Goal: Task Accomplishment & Management: Complete application form

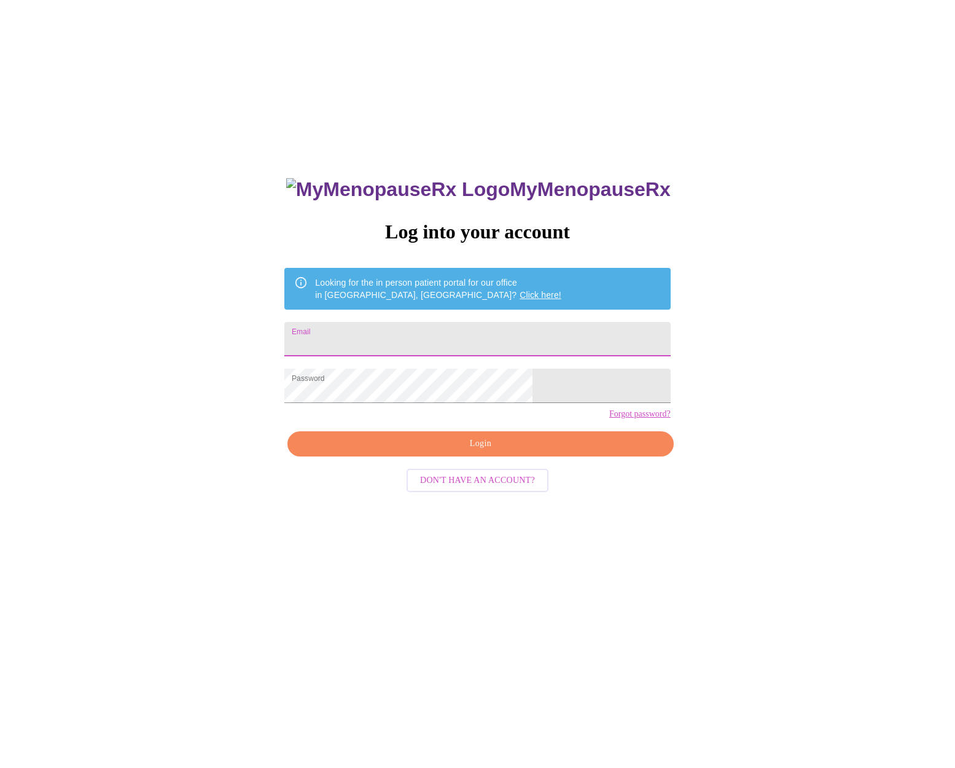
click at [437, 348] on input "Email" at bounding box center [477, 339] width 386 height 34
type input "[EMAIL_ADDRESS][DOMAIN_NAME]"
click at [484, 451] on span "Login" at bounding box center [479, 443] width 357 height 15
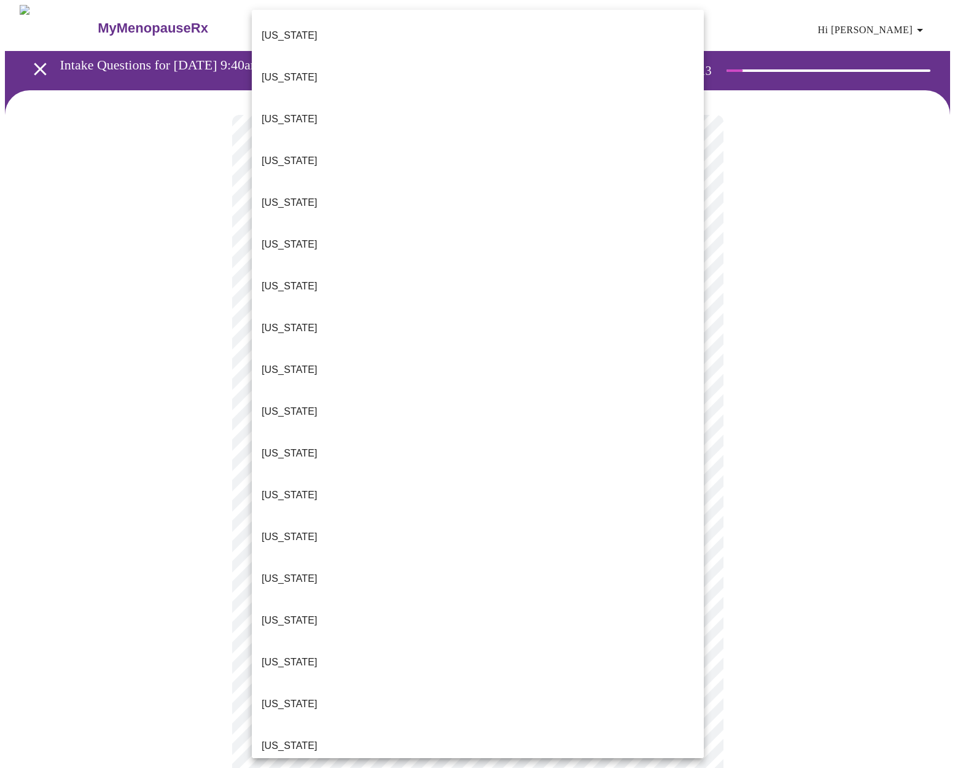
click at [462, 270] on body "MyMenopauseRx Appointments Messaging Labs Uploads Medications Community Refer a…" at bounding box center [477, 565] width 945 height 1120
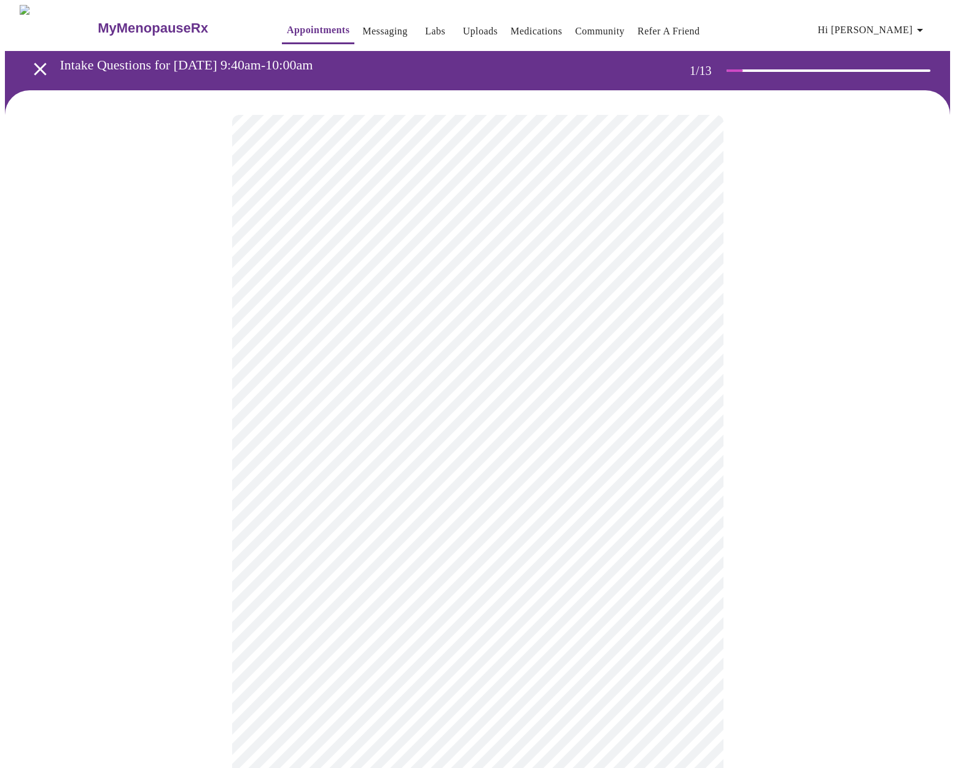
click at [319, 365] on body "MyMenopauseRx Appointments Messaging Labs Uploads Medications Community Refer a…" at bounding box center [477, 561] width 945 height 1113
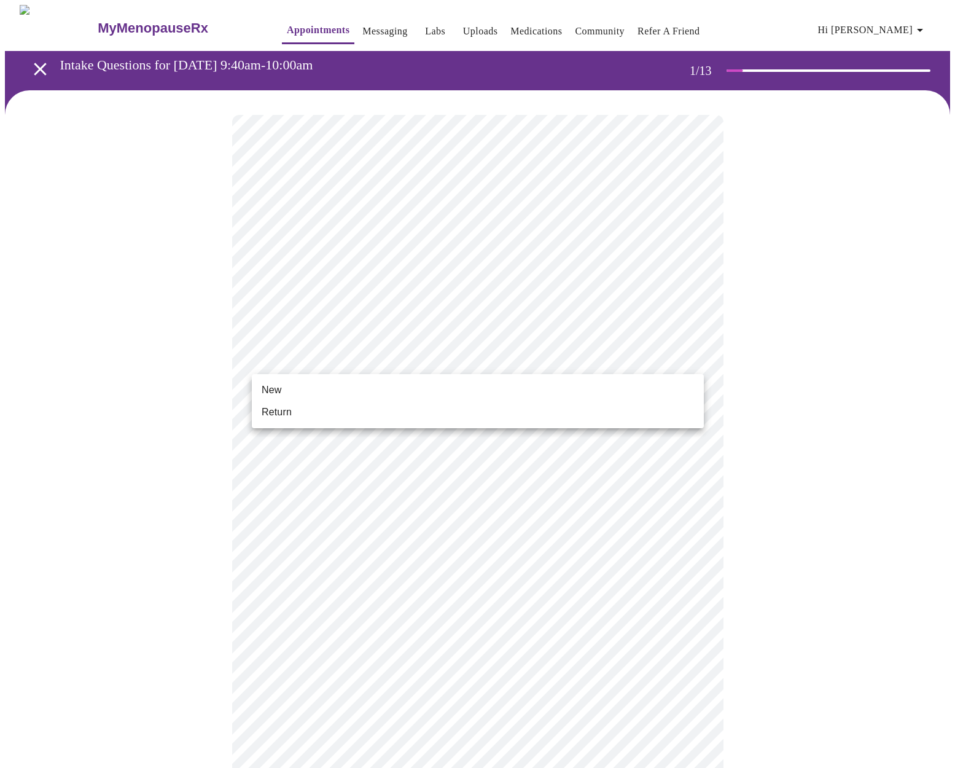
click at [282, 413] on span "Return" at bounding box center [277, 412] width 30 height 15
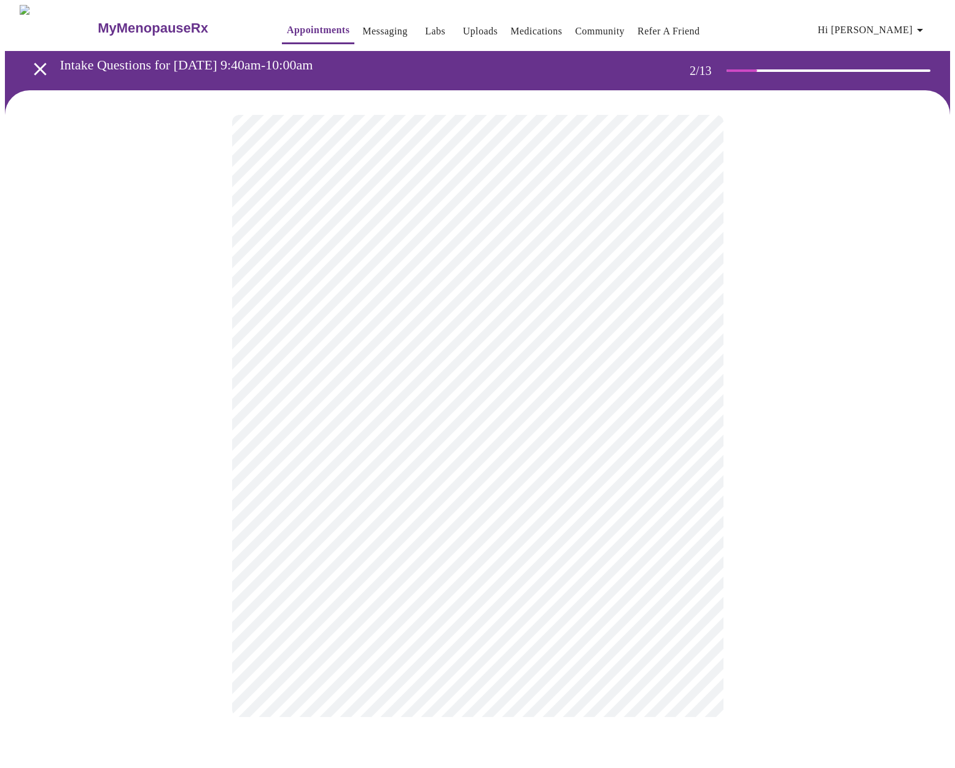
scroll to position [0, 0]
click at [446, 263] on body "MyMenopauseRx Appointments Messaging Labs Uploads Medications Community Refer a…" at bounding box center [477, 373] width 945 height 736
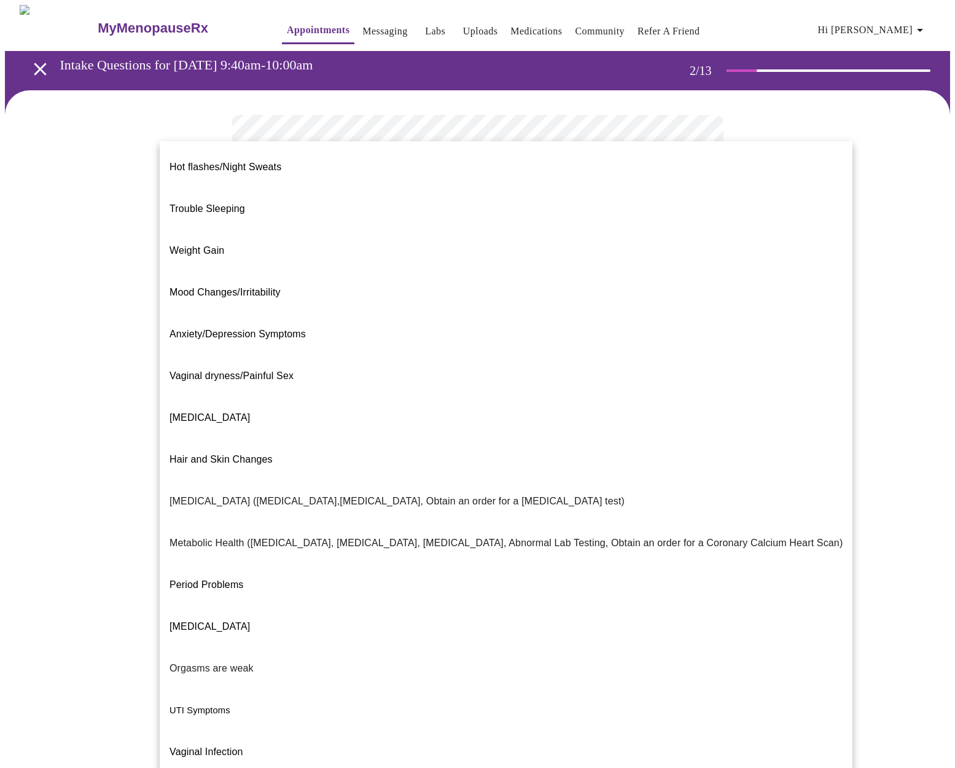
click at [204, 199] on span "Trouble Sleeping" at bounding box center [207, 209] width 76 height 34
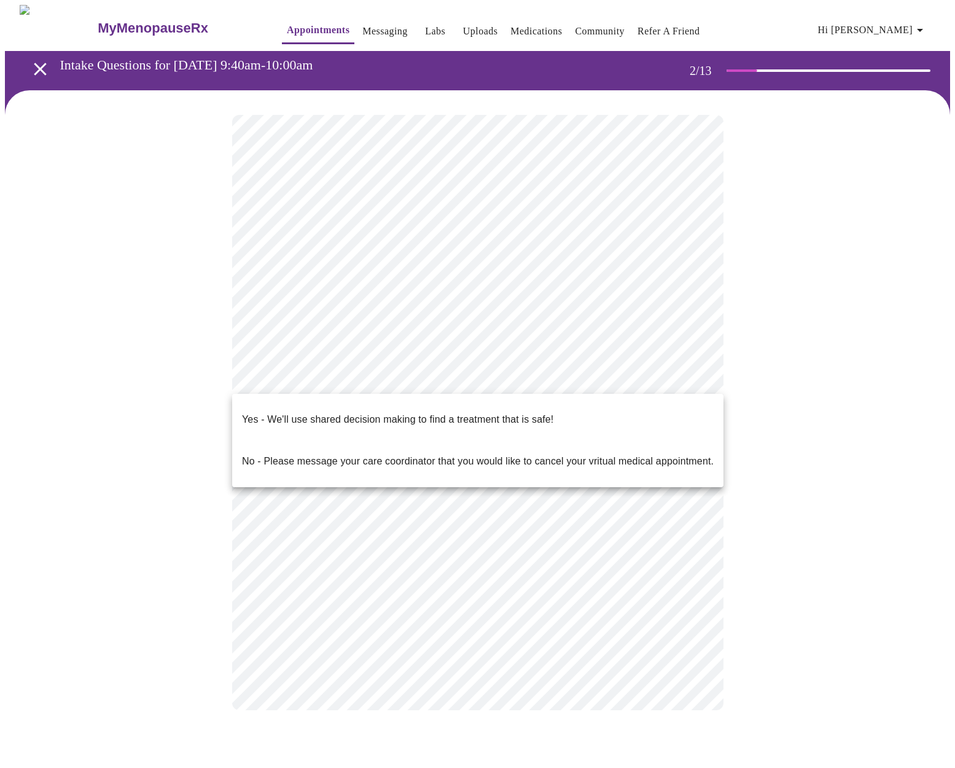
click at [360, 376] on body "MyMenopauseRx Appointments Messaging Labs Uploads Medications Community Refer a…" at bounding box center [477, 369] width 945 height 729
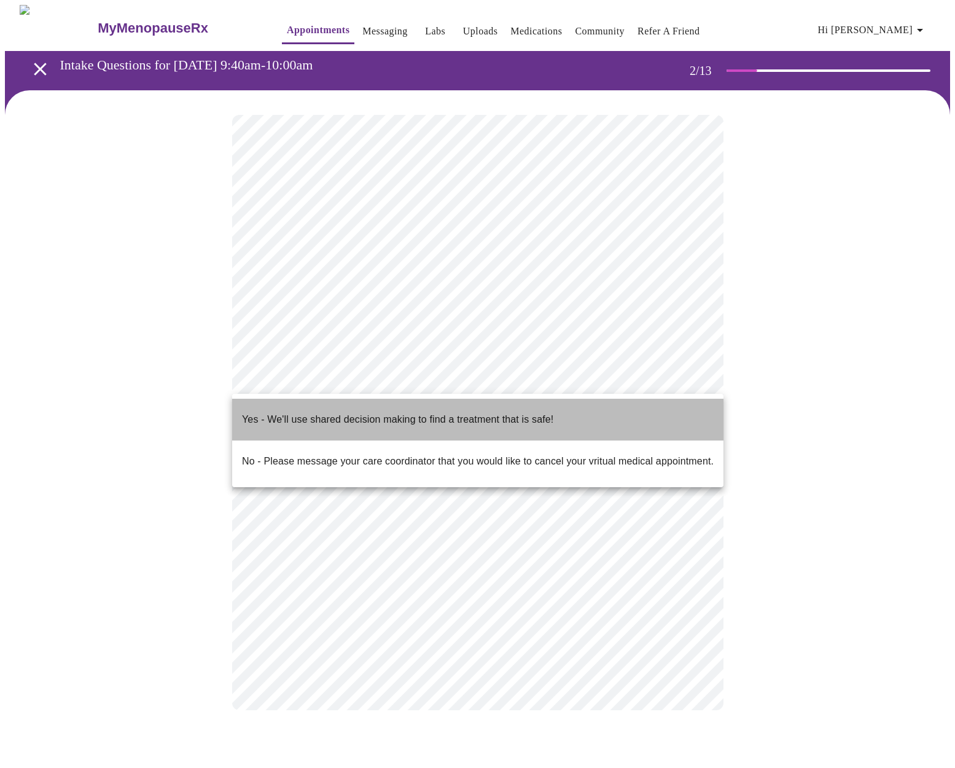
click at [365, 416] on p "Yes - We'll use shared decision making to find a treatment that is safe!" at bounding box center [397, 419] width 311 height 15
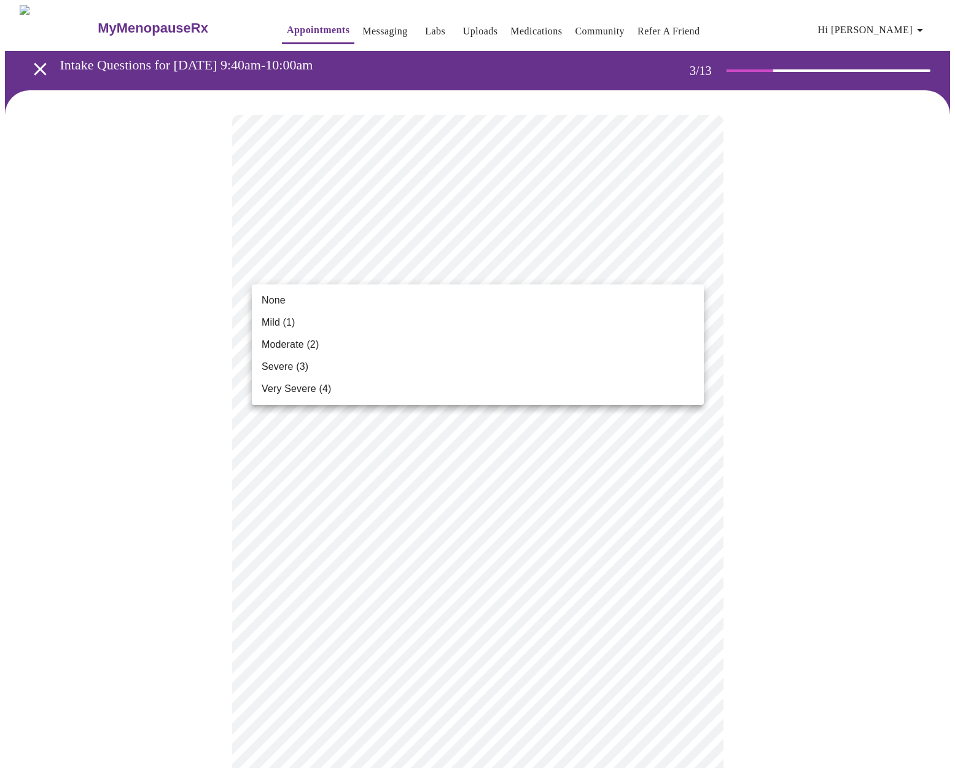
click at [281, 329] on span "Mild (1)" at bounding box center [279, 322] width 34 height 15
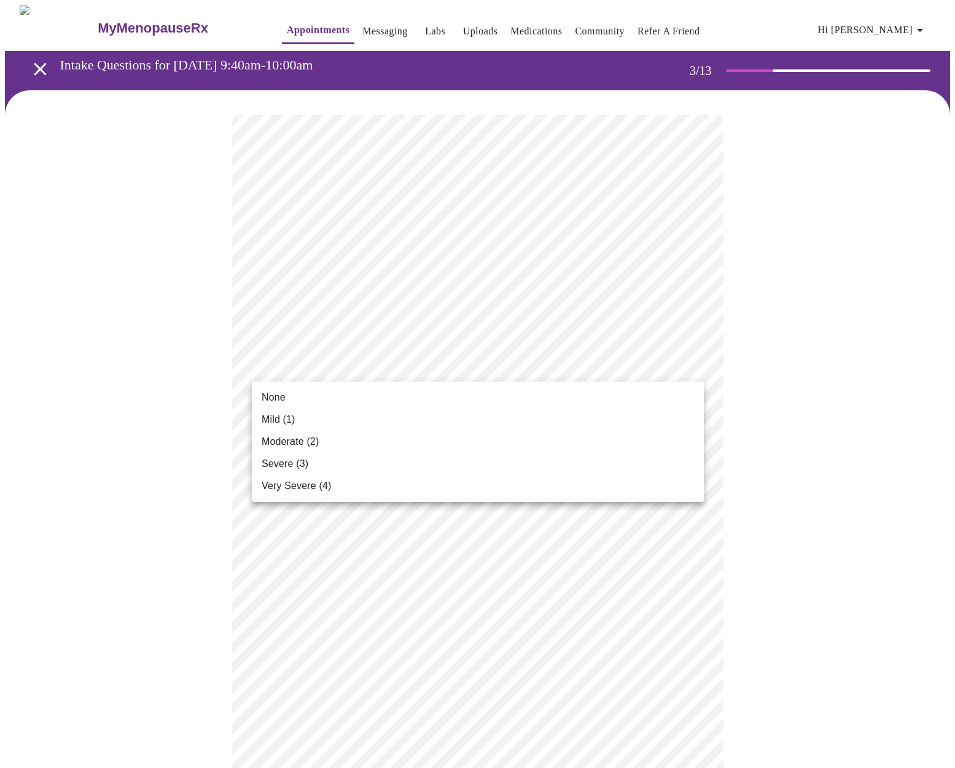
drag, startPoint x: 287, startPoint y: 427, endPoint x: 290, endPoint y: 433, distance: 6.3
click at [287, 428] on li "Mild (1)" at bounding box center [478, 419] width 452 height 22
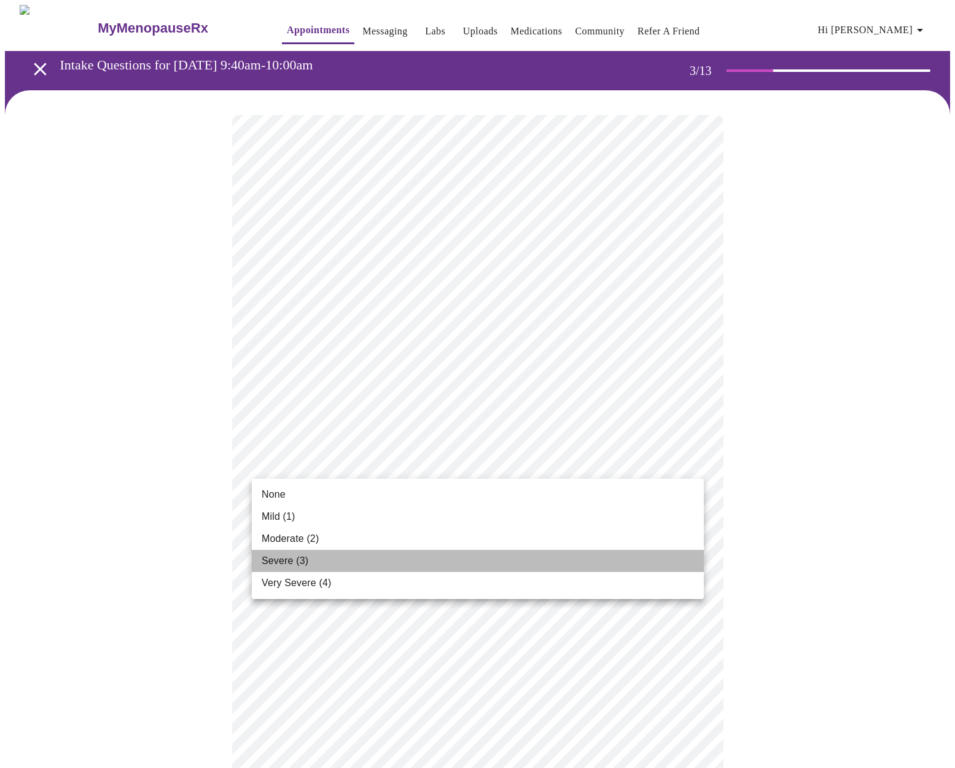
click at [298, 559] on span "Severe (3)" at bounding box center [285, 560] width 47 height 15
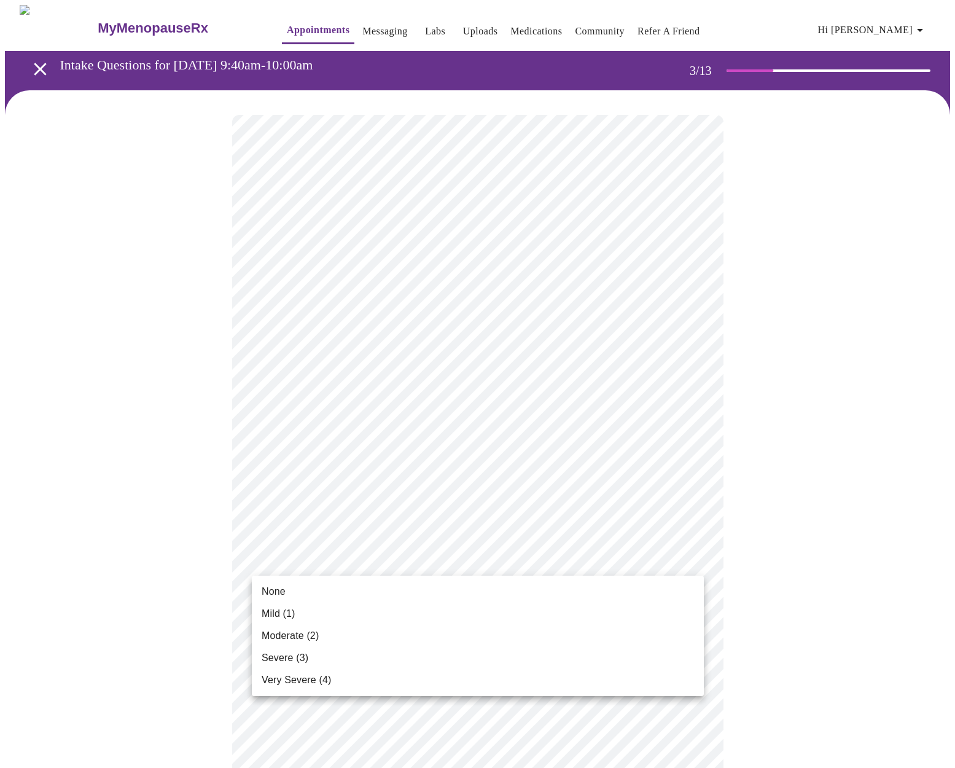
click at [305, 594] on li "None" at bounding box center [478, 591] width 452 height 22
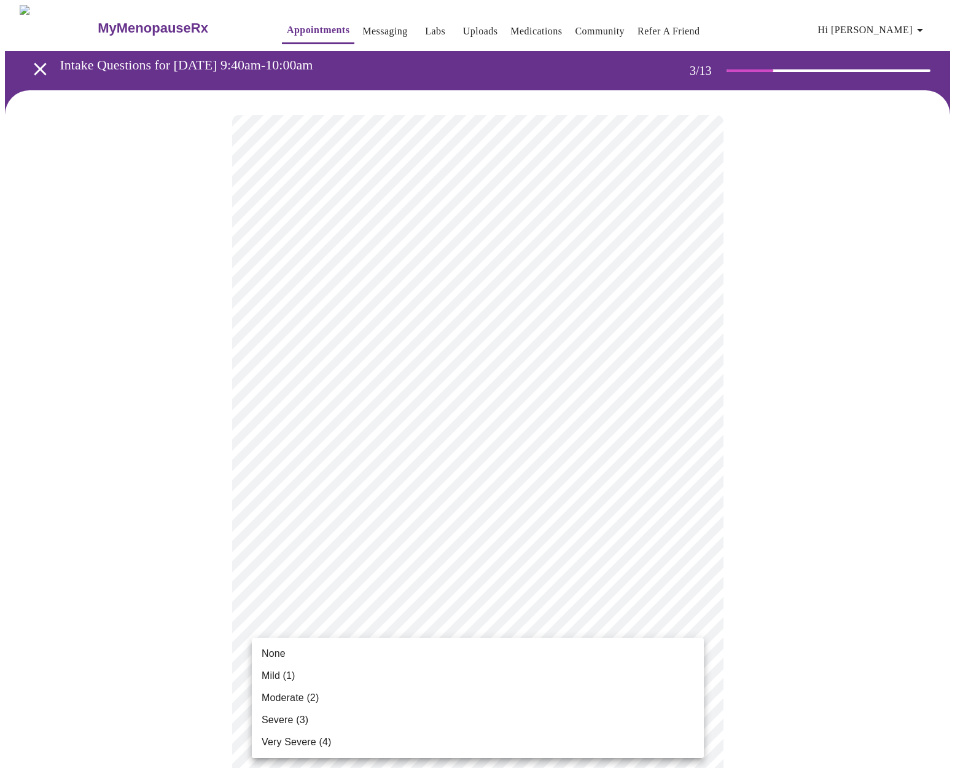
click at [306, 656] on li "None" at bounding box center [478, 653] width 452 height 22
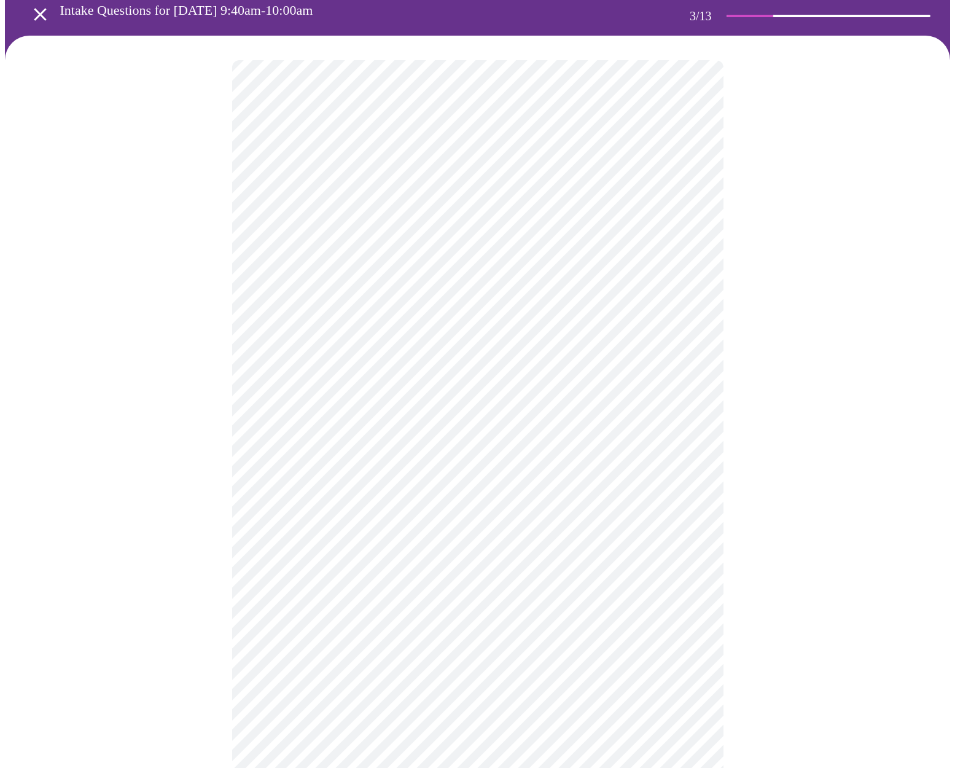
scroll to position [112, 0]
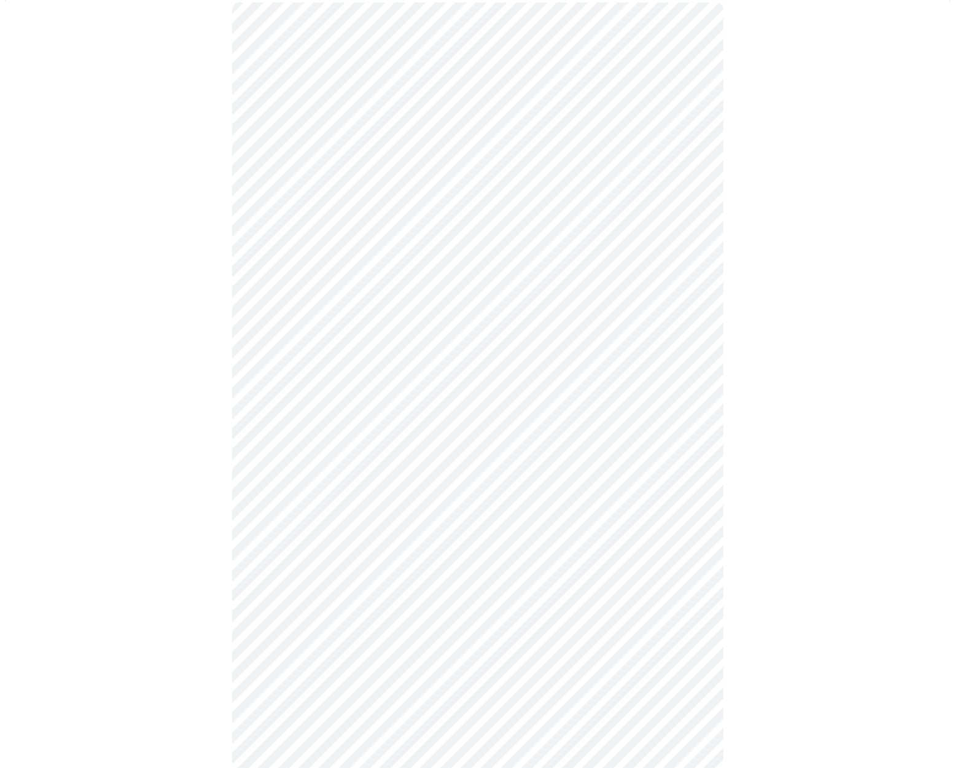
click at [394, 604] on body "MyMenopauseRx Appointments Messaging Labs Uploads Medications Community Refer a…" at bounding box center [477, 665] width 945 height 1544
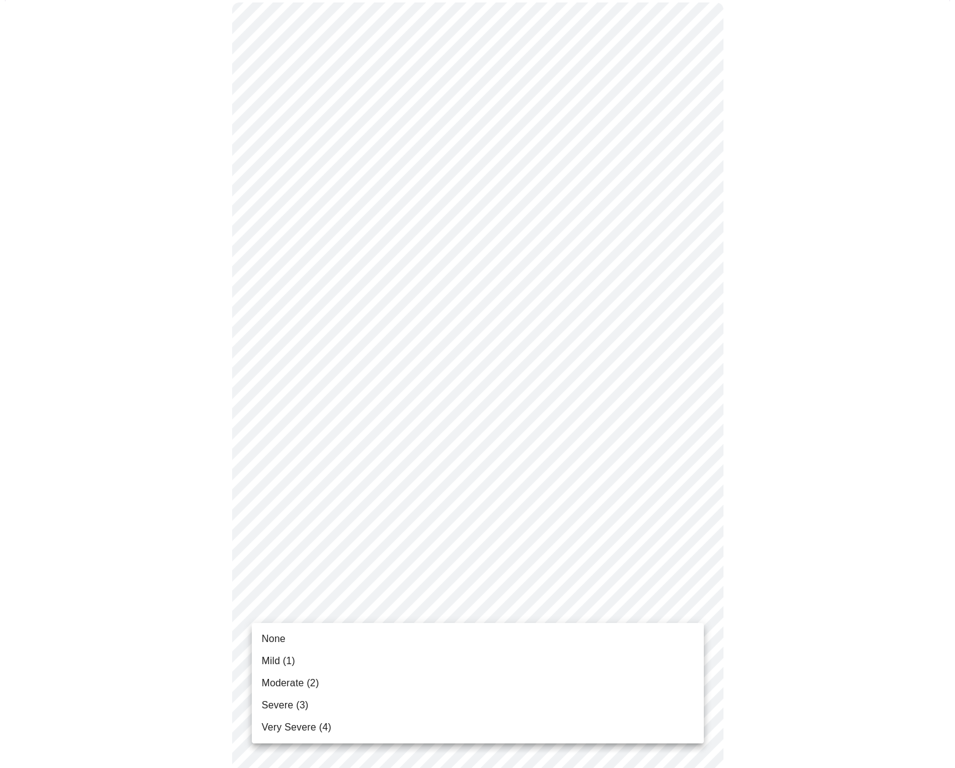
click at [270, 662] on span "Mild (1)" at bounding box center [279, 660] width 34 height 15
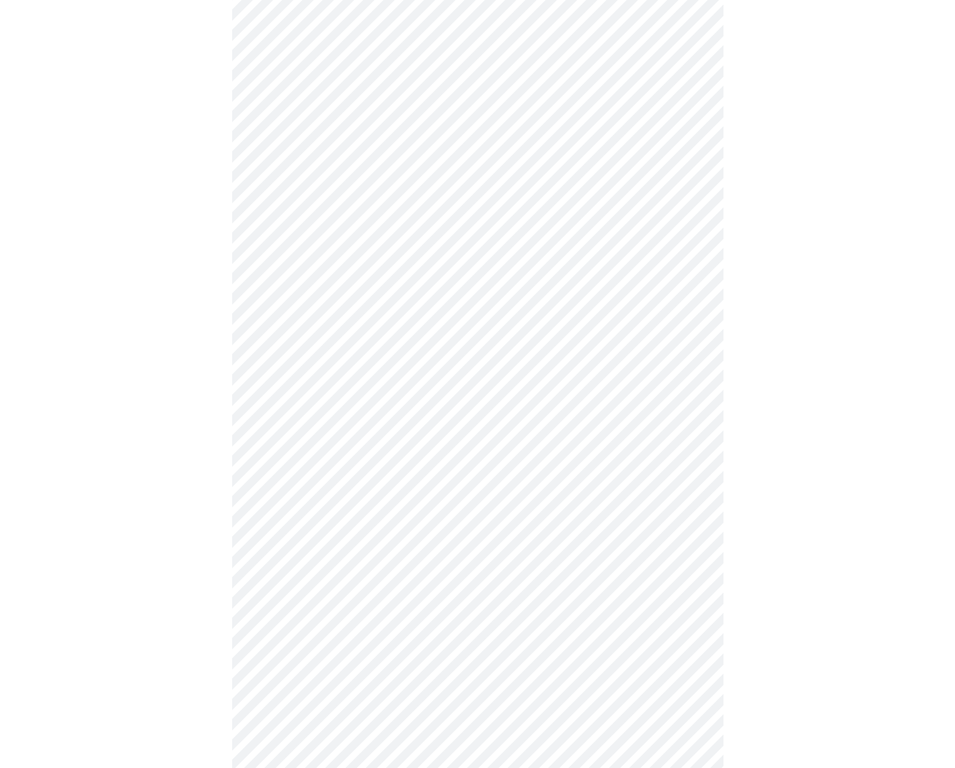
scroll to position [256, 0]
click at [476, 562] on body "MyMenopauseRx Appointments Messaging Labs Uploads Medications Community Refer a…" at bounding box center [477, 512] width 945 height 1527
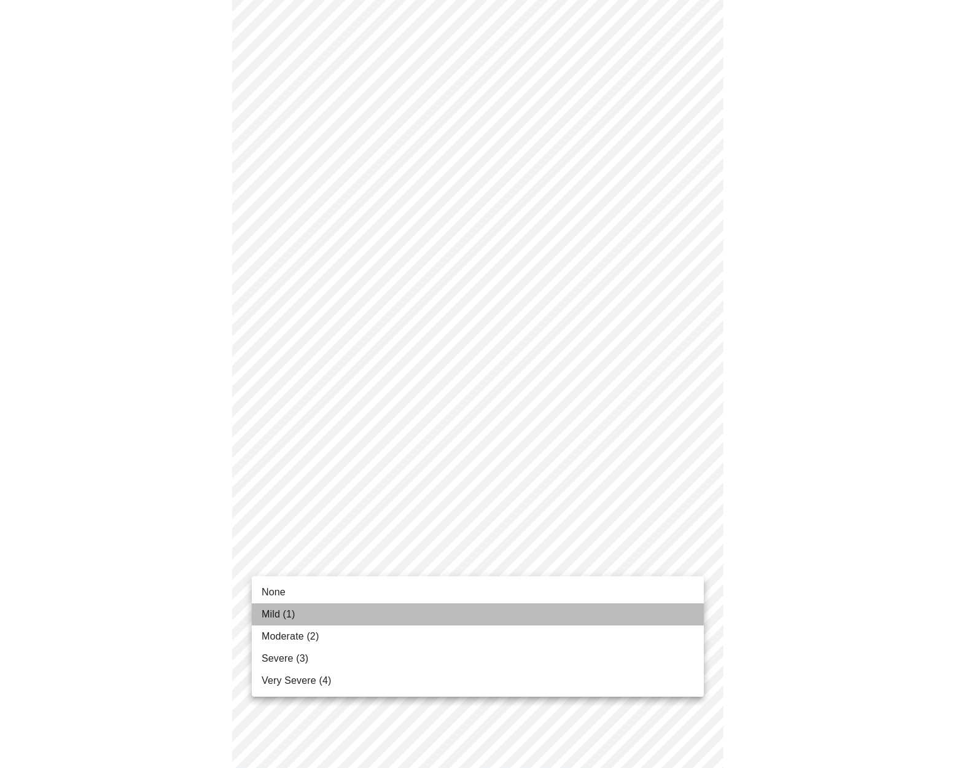
click at [298, 622] on li "Mild (1)" at bounding box center [478, 614] width 452 height 22
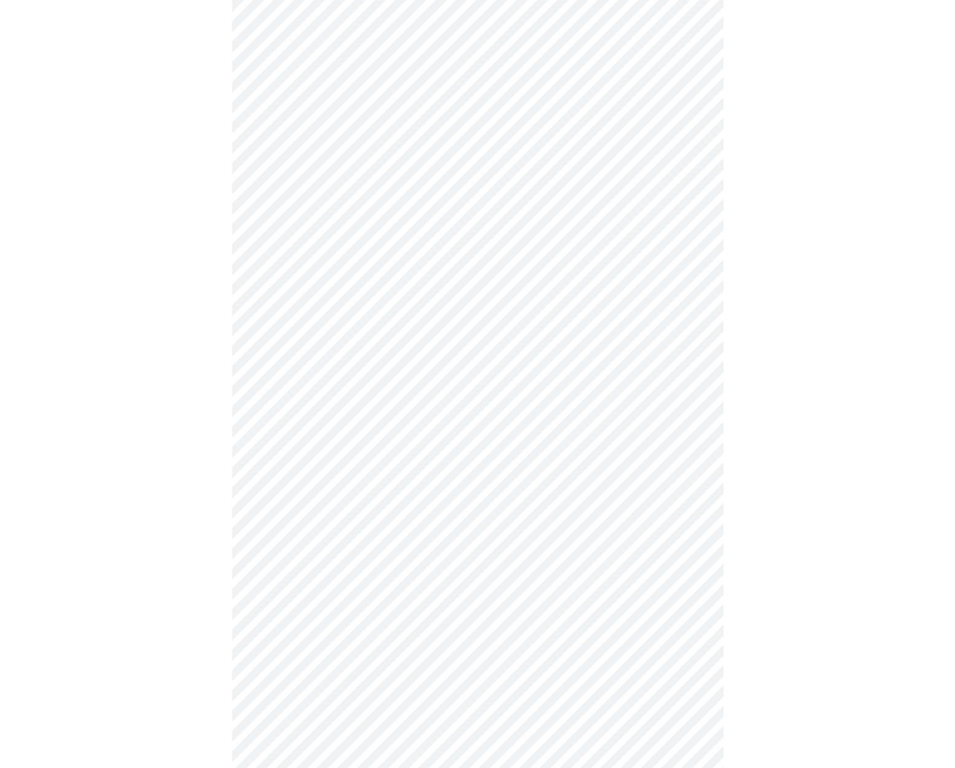
click at [362, 655] on body "MyMenopauseRx Appointments Messaging Labs Uploads Medications Community Refer a…" at bounding box center [477, 504] width 945 height 1511
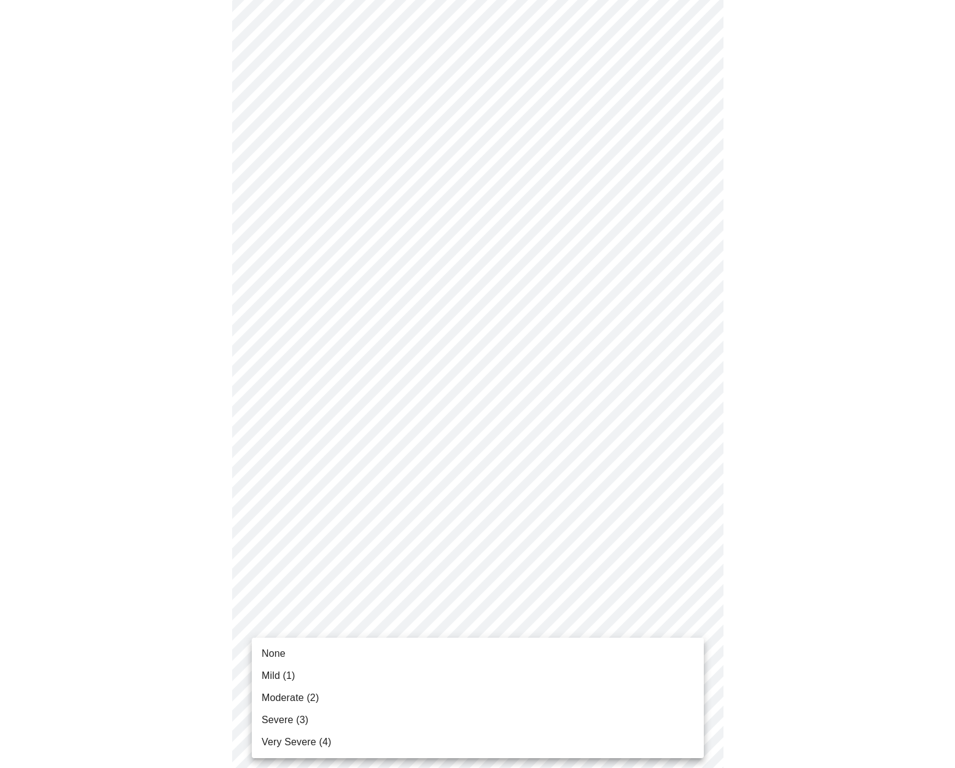
click at [292, 701] on span "Moderate (2)" at bounding box center [290, 697] width 57 height 15
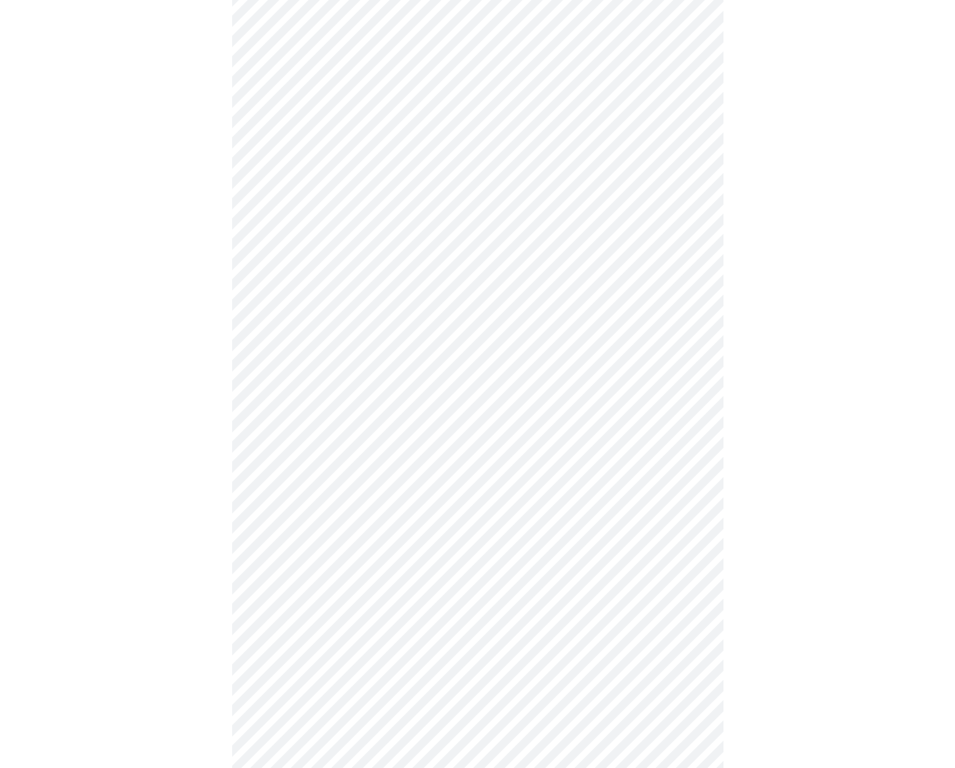
scroll to position [386, 0]
click at [429, 629] on body "MyMenopauseRx Appointments Messaging Labs Uploads Medications Community Refer a…" at bounding box center [477, 366] width 945 height 1494
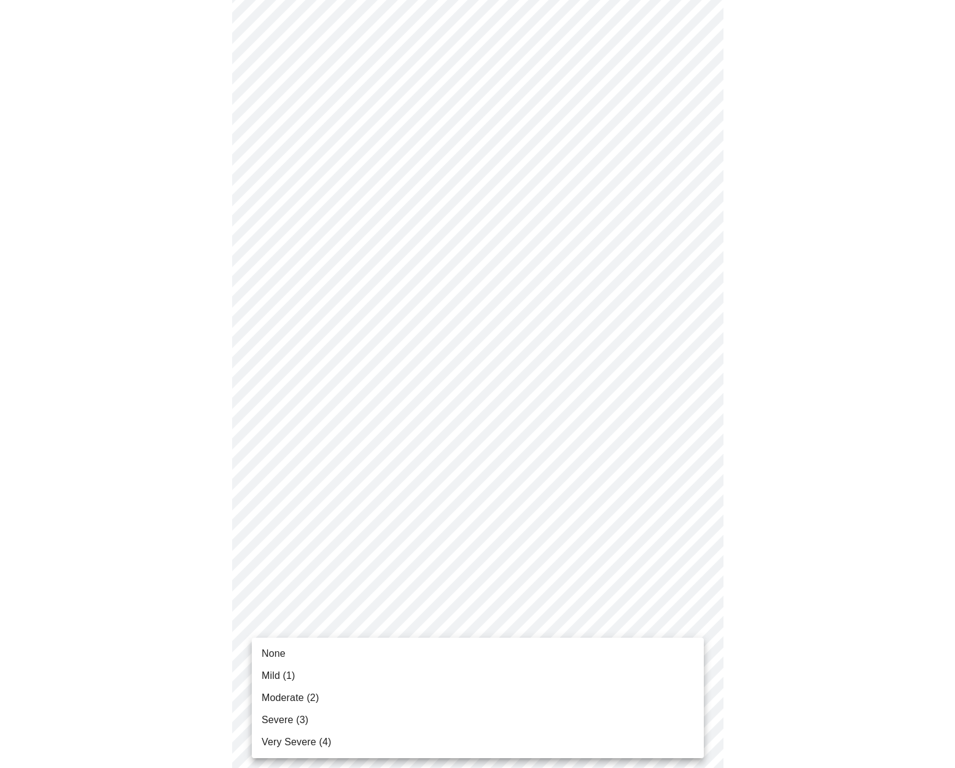
click at [303, 677] on li "Mild (1)" at bounding box center [478, 675] width 452 height 22
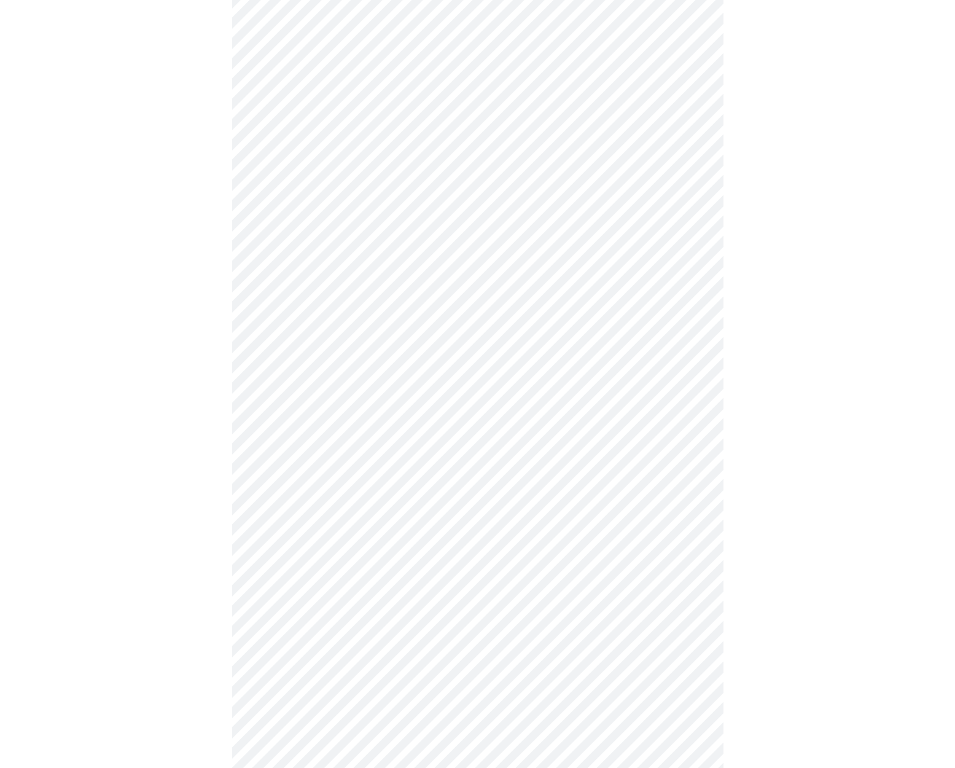
scroll to position [483, 0]
click at [373, 528] on body "MyMenopauseRx Appointments Messaging Labs Uploads Medications Community Refer a…" at bounding box center [477, 260] width 945 height 1477
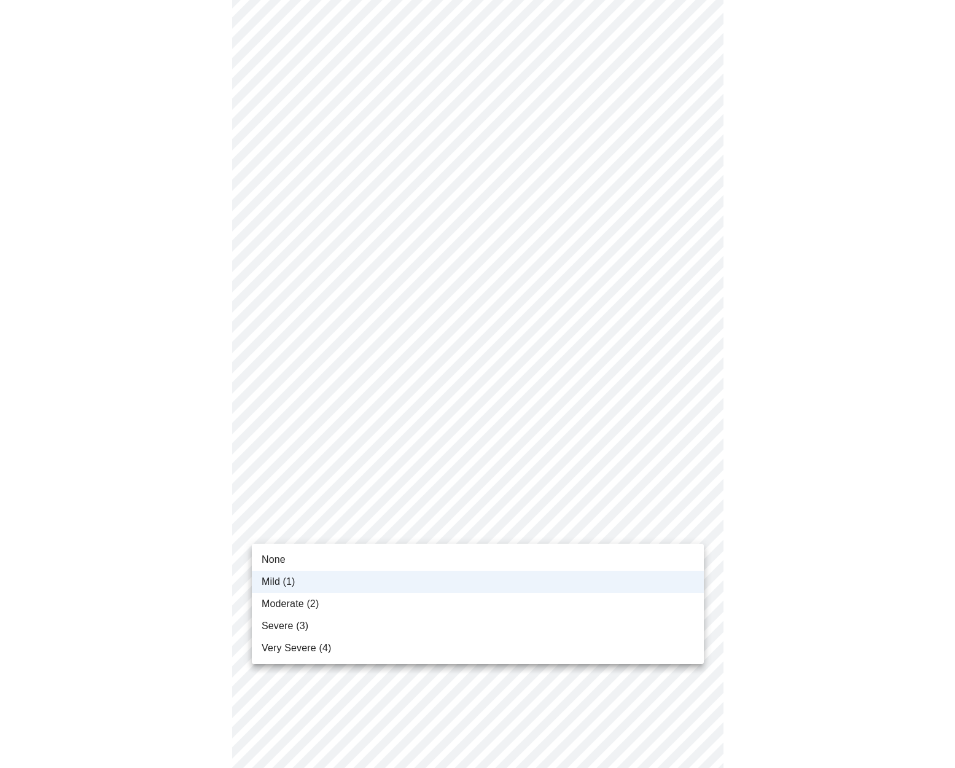
click at [316, 611] on li "Moderate (2)" at bounding box center [478, 604] width 452 height 22
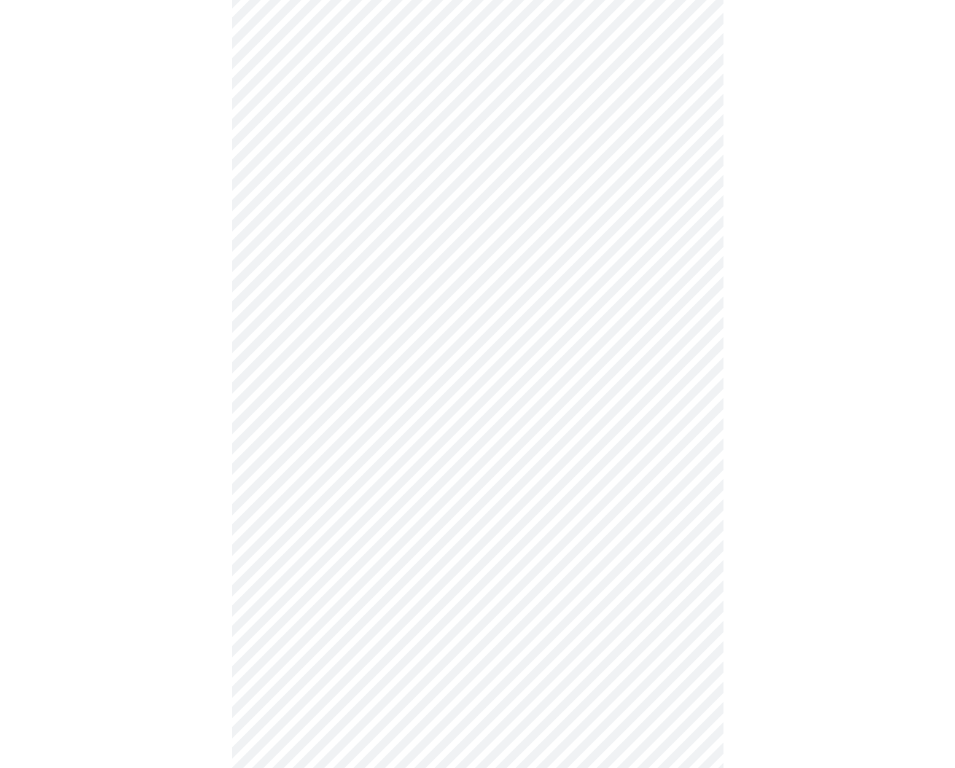
click at [371, 634] on body "MyMenopauseRx Appointments Messaging Labs Uploads Medications Community Refer a…" at bounding box center [477, 260] width 945 height 1477
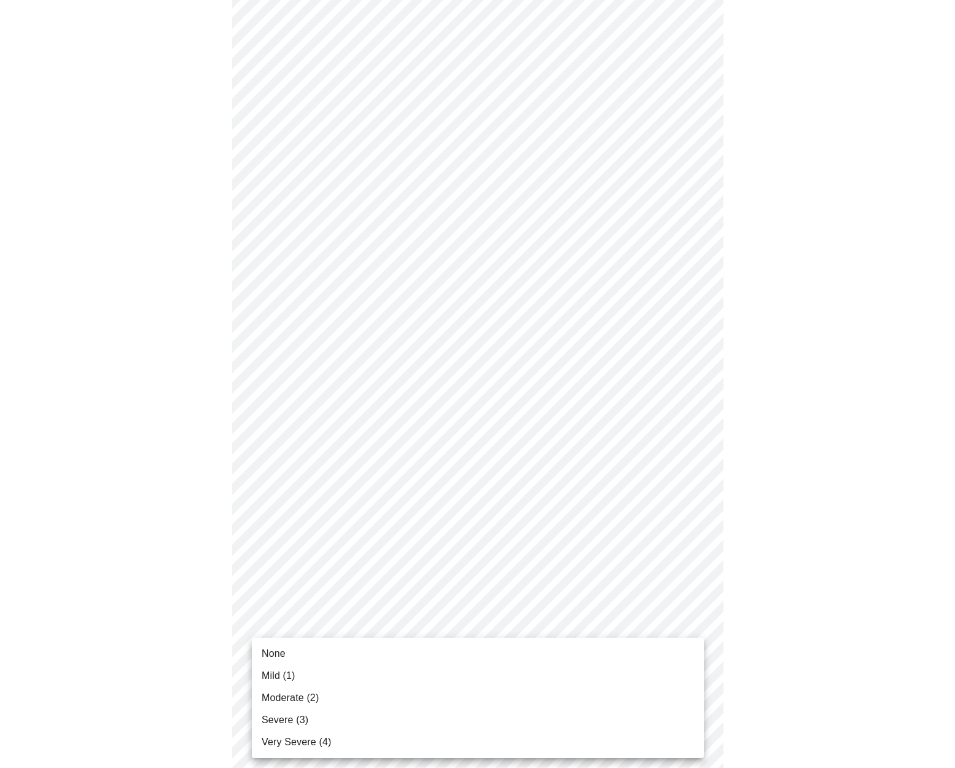
click at [290, 672] on span "Mild (1)" at bounding box center [279, 675] width 34 height 15
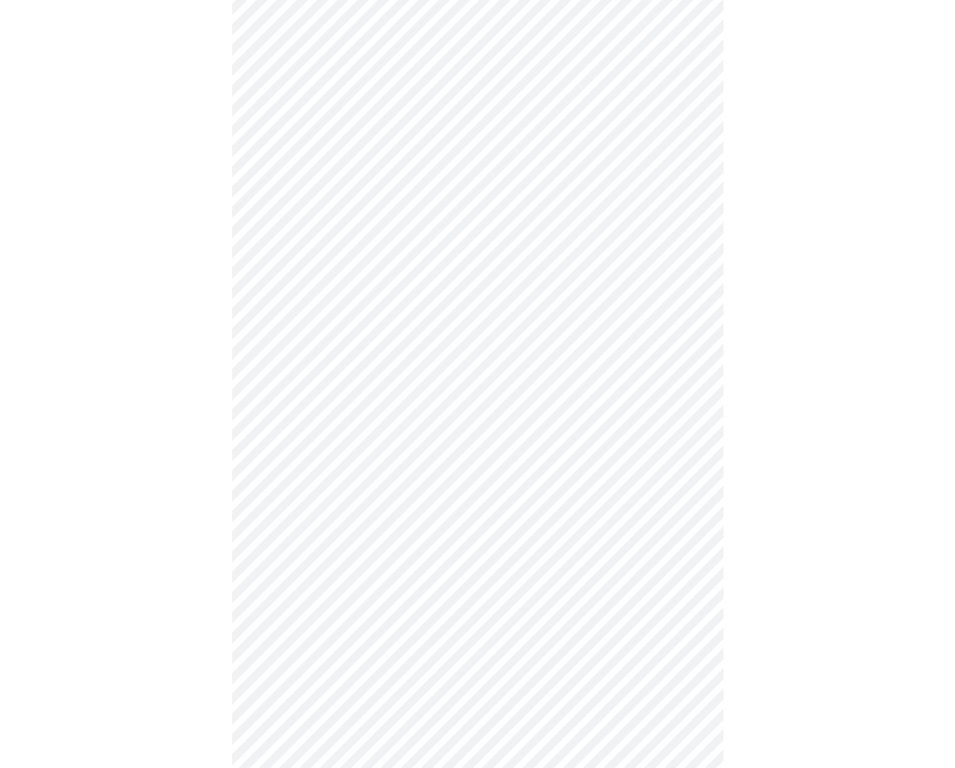
scroll to position [621, 0]
click at [426, 597] on body "MyMenopauseRx Appointments Messaging Labs Uploads Medications Community Refer a…" at bounding box center [477, 114] width 945 height 1461
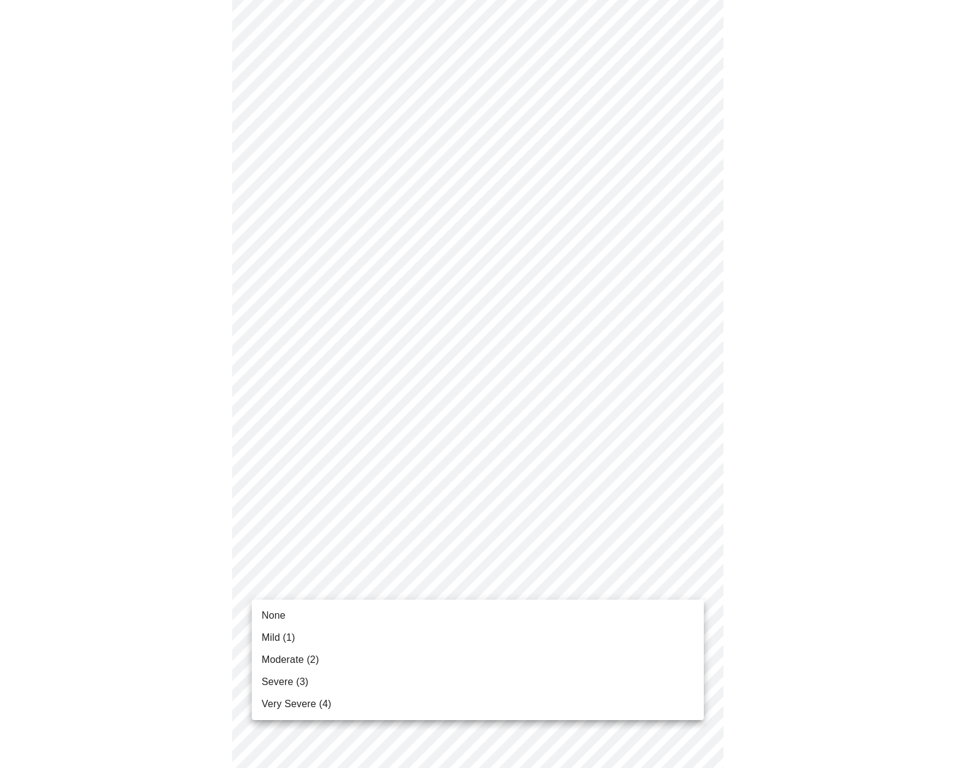
click at [321, 637] on li "Mild (1)" at bounding box center [478, 637] width 452 height 22
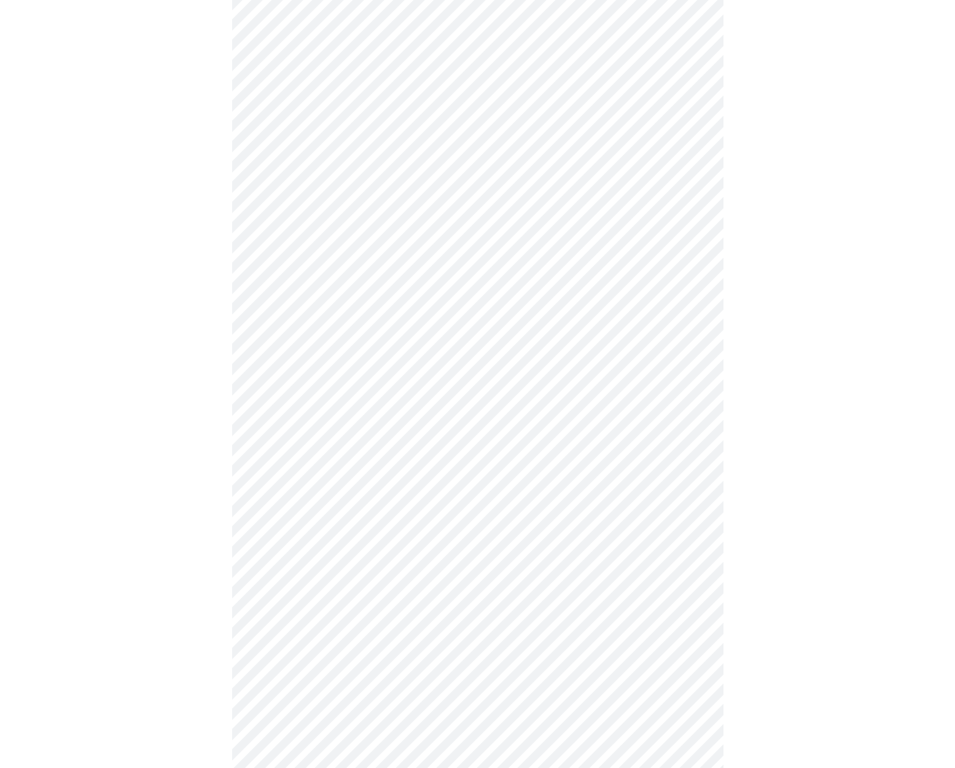
scroll to position [382, 0]
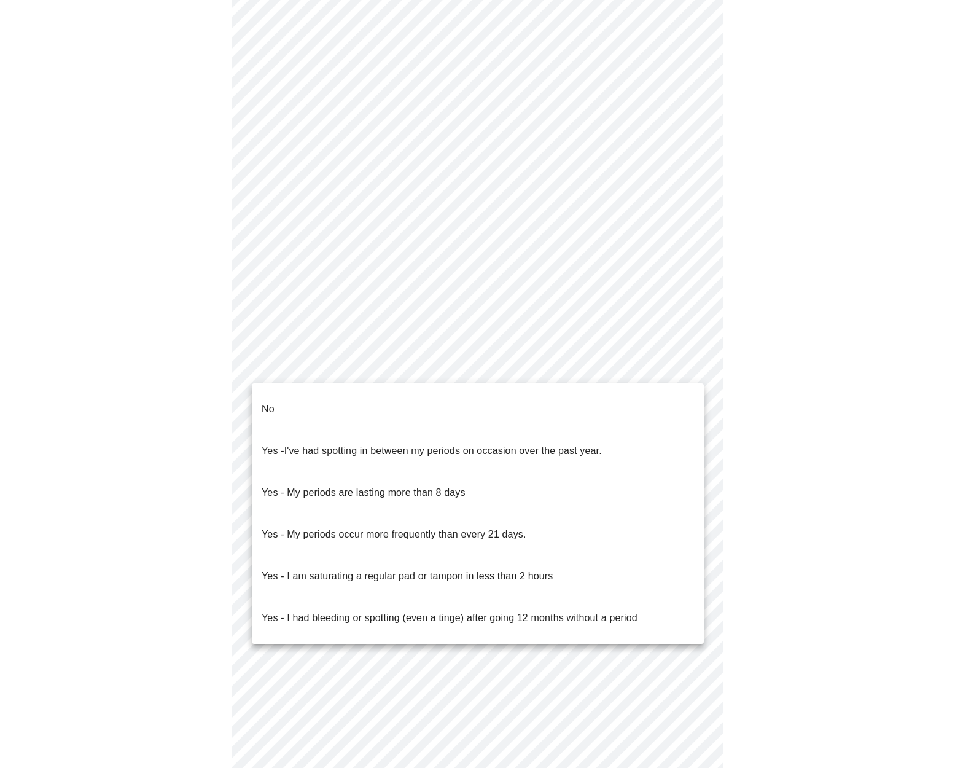
click at [354, 370] on body "MyMenopauseRx Appointments Messaging Labs Uploads Medications Community Refer a…" at bounding box center [477, 227] width 945 height 1209
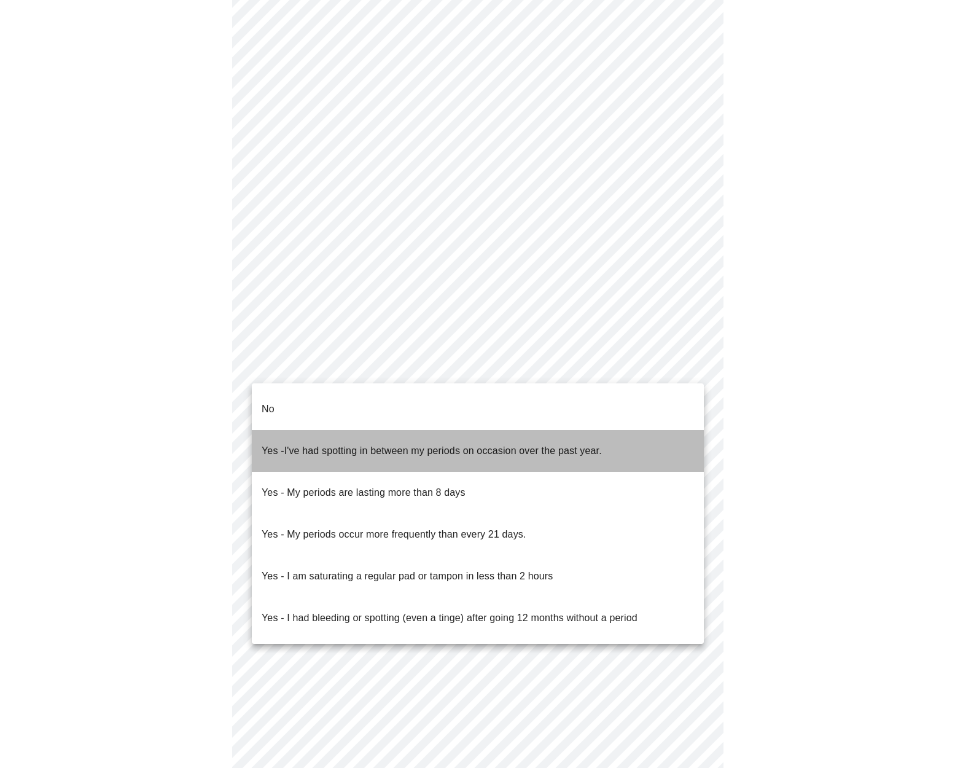
click at [324, 441] on span "Yes - I've had spotting in between my periods on occasion over the past year." at bounding box center [432, 451] width 340 height 34
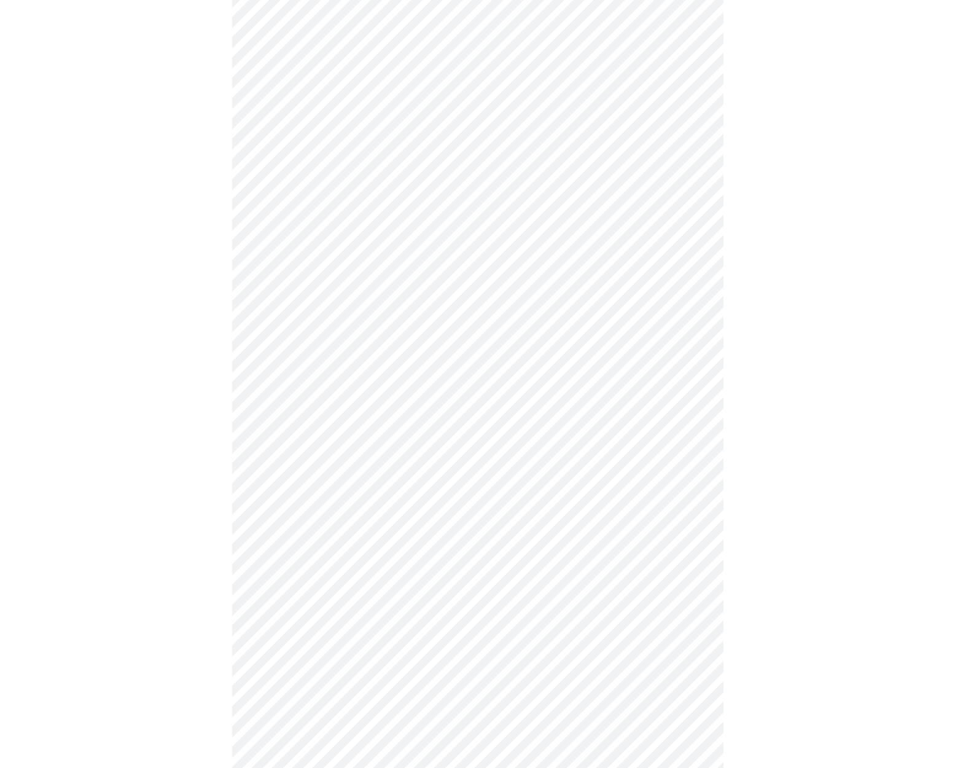
click at [336, 465] on body "MyMenopauseRx Appointments Messaging Labs Uploads Medications Community Refer a…" at bounding box center [477, 224] width 945 height 1202
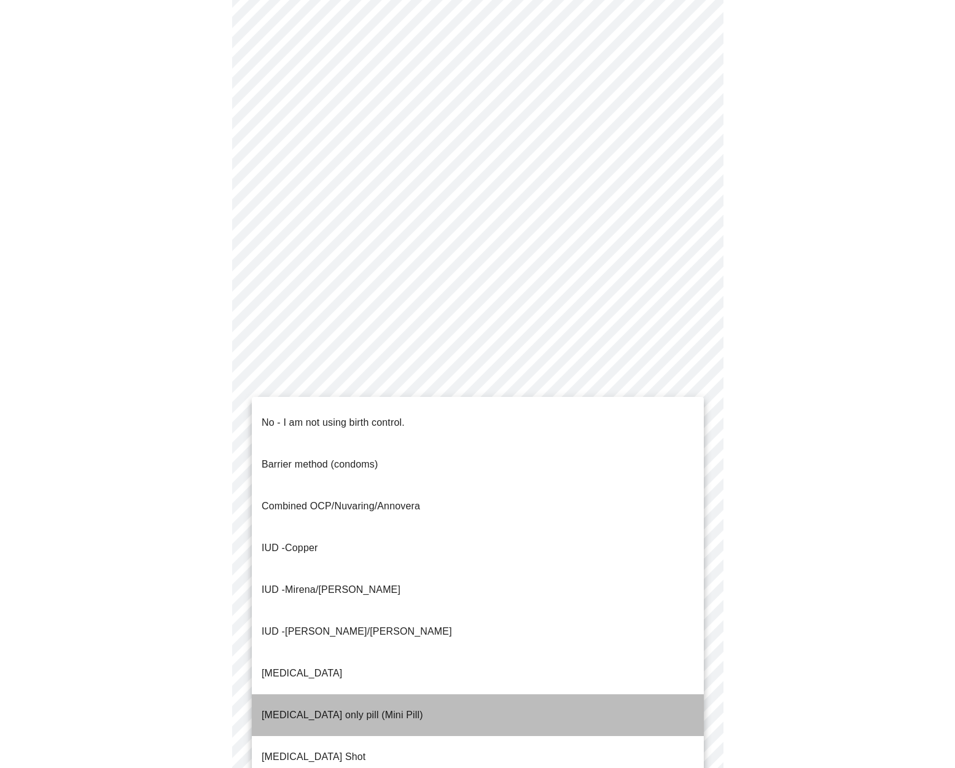
click at [329, 707] on p "[MEDICAL_DATA] only pill (Mini Pill)" at bounding box center [342, 714] width 161 height 15
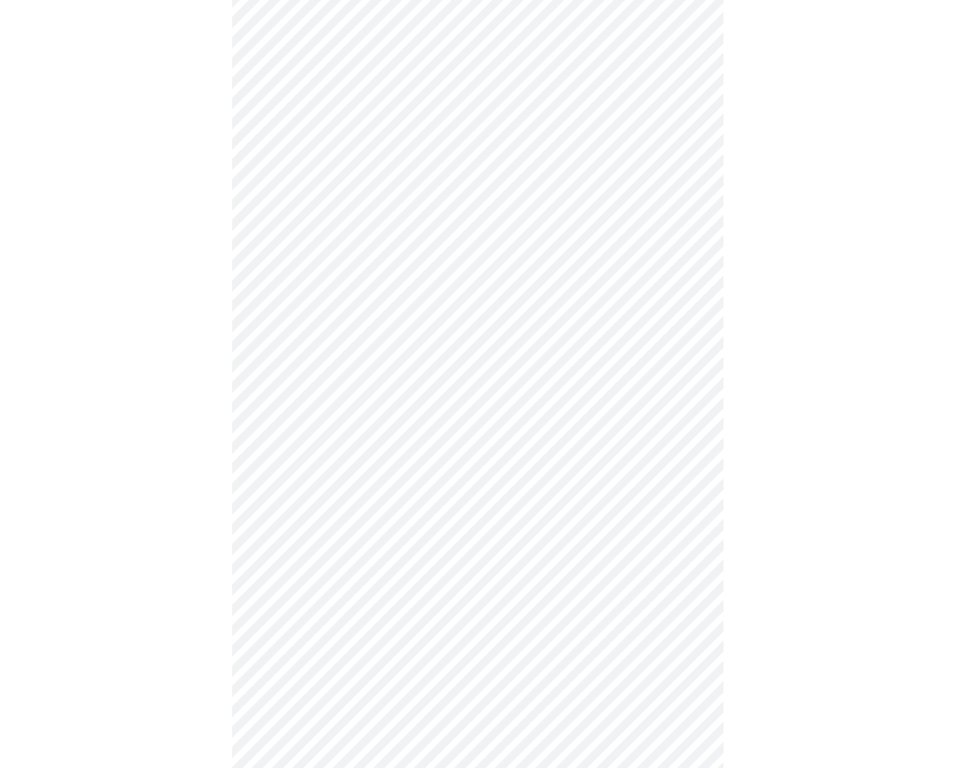
click at [387, 549] on body "MyMenopauseRx Appointments Messaging Labs Uploads Medications Community Refer a…" at bounding box center [477, 221] width 945 height 1196
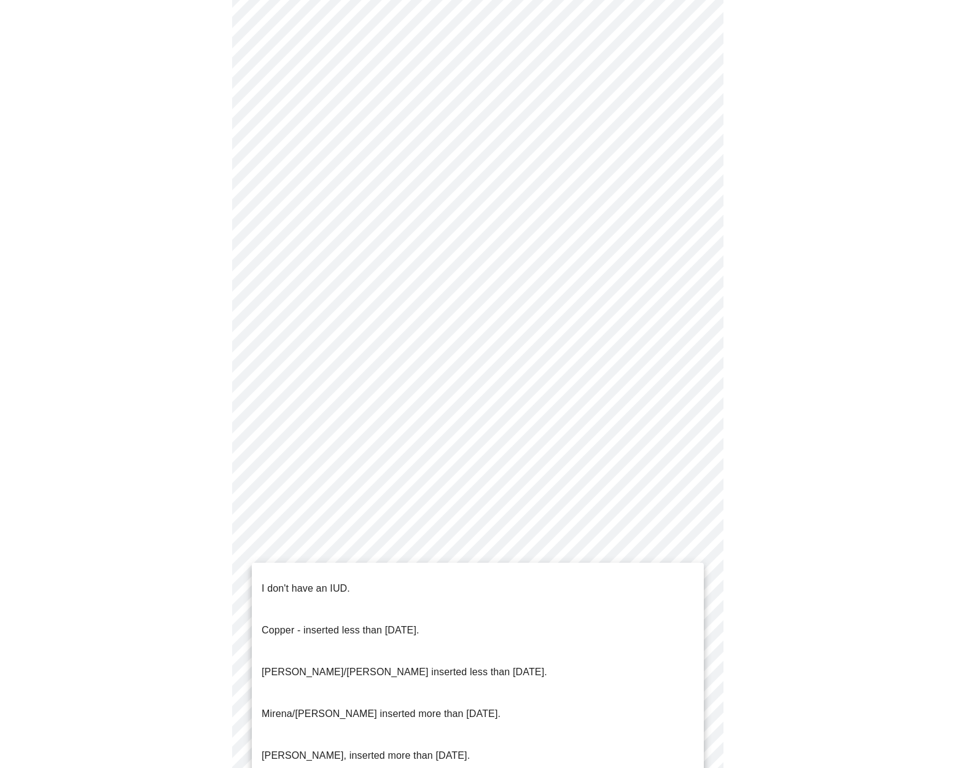
click at [348, 581] on p "I don't have an IUD." at bounding box center [306, 588] width 88 height 15
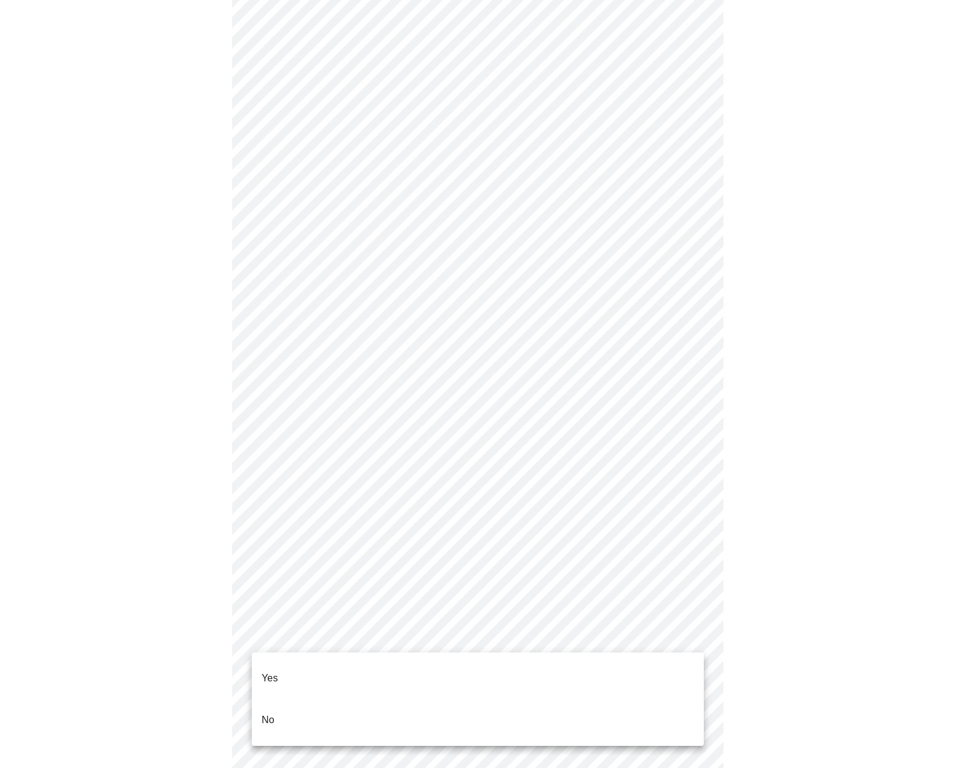
click at [329, 646] on body "MyMenopauseRx Appointments Messaging Labs Uploads Medications Community Refer a…" at bounding box center [477, 217] width 945 height 1189
drag, startPoint x: 284, startPoint y: 668, endPoint x: 642, endPoint y: 699, distance: 359.4
click at [284, 668] on li "Yes" at bounding box center [478, 678] width 452 height 42
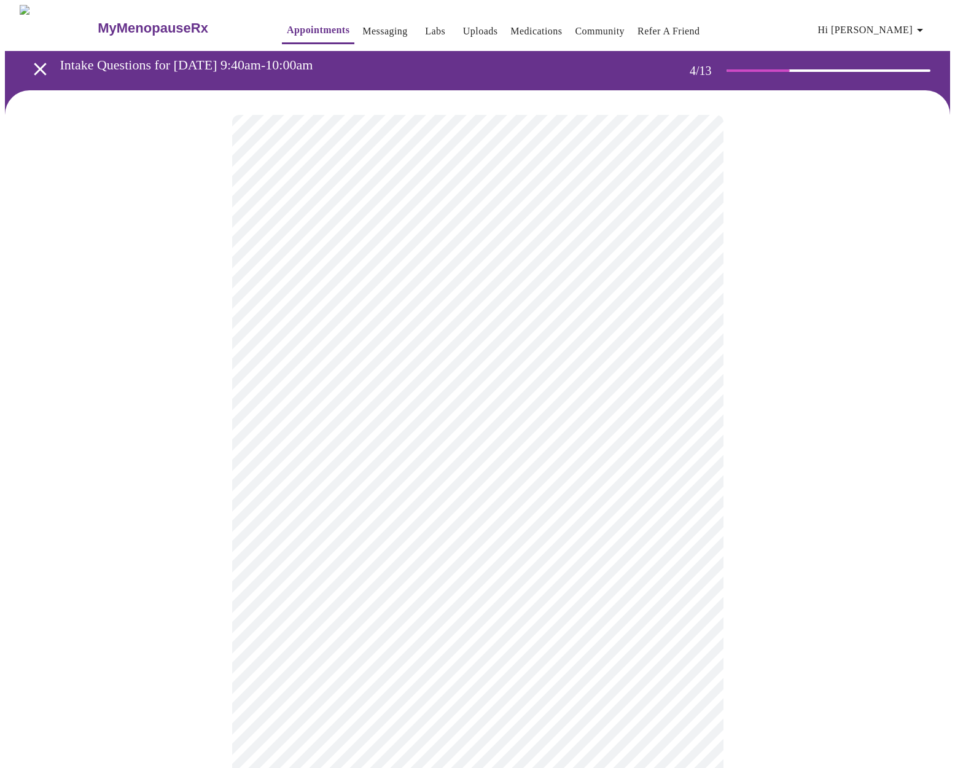
scroll to position [0, 0]
click at [201, 290] on div at bounding box center [477, 638] width 945 height 1097
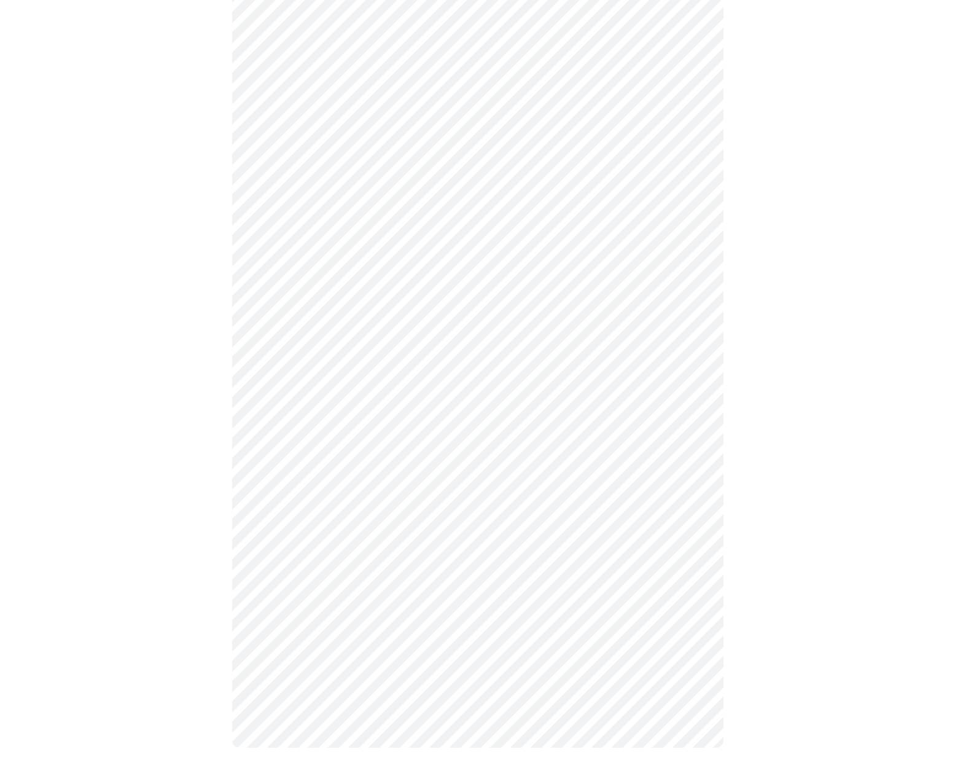
scroll to position [3142, 0]
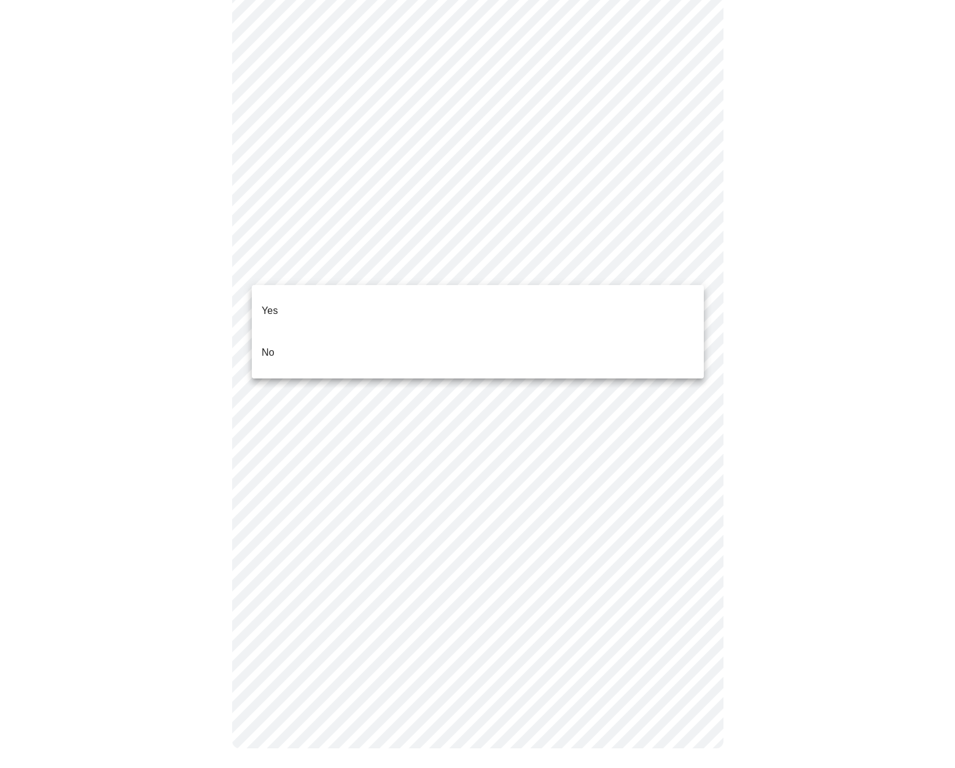
drag, startPoint x: 329, startPoint y: 333, endPoint x: 328, endPoint y: 350, distance: 16.6
click at [329, 333] on li "No" at bounding box center [478, 353] width 452 height 42
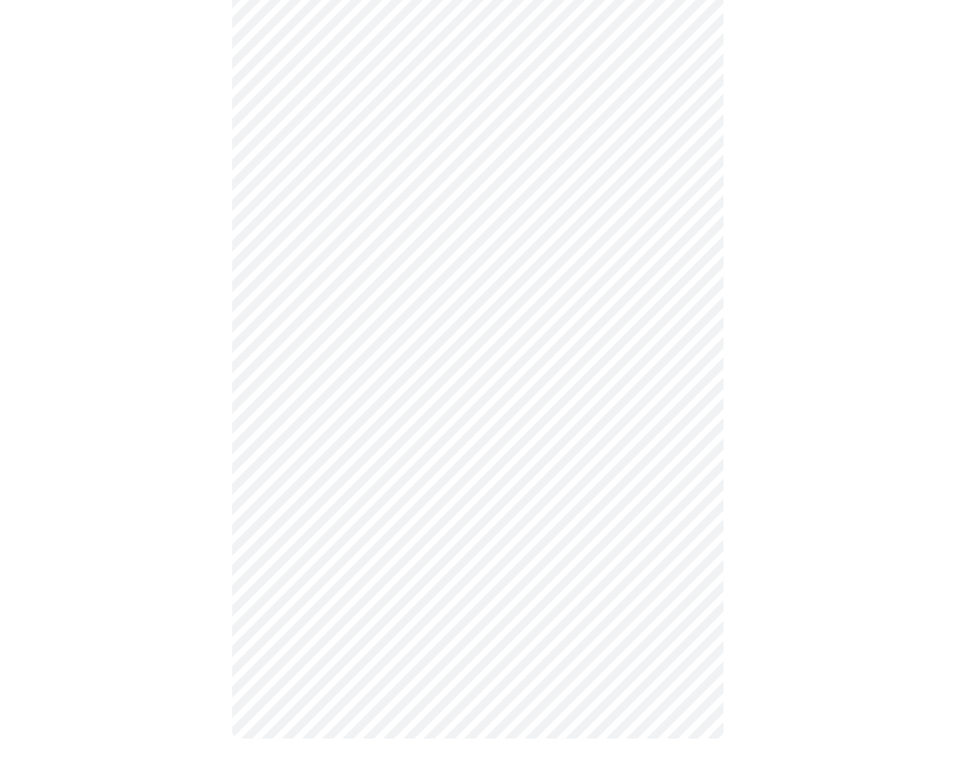
scroll to position [311, 0]
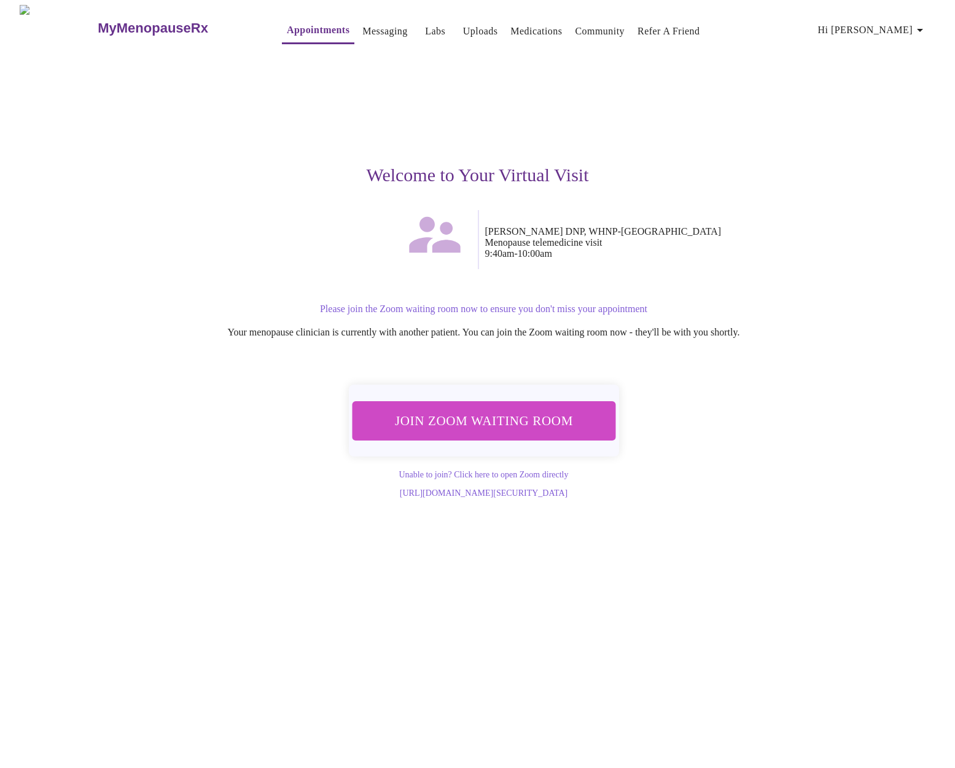
click at [535, 434] on button "Join Zoom Waiting Room" at bounding box center [483, 420] width 263 height 39
